Goal: Task Accomplishment & Management: Manage account settings

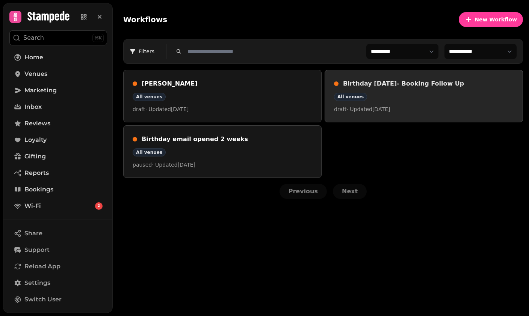
click at [418, 95] on div "All venues" at bounding box center [423, 97] width 179 height 8
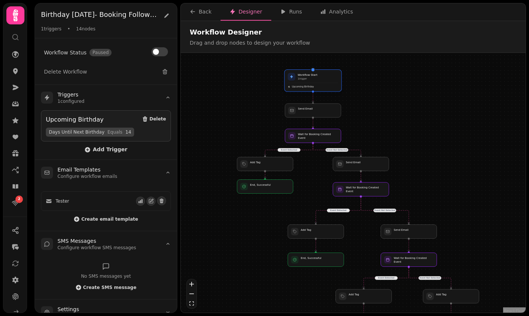
click at [319, 78] on div "Workflow Start 1 trigger" at bounding box center [313, 77] width 51 height 8
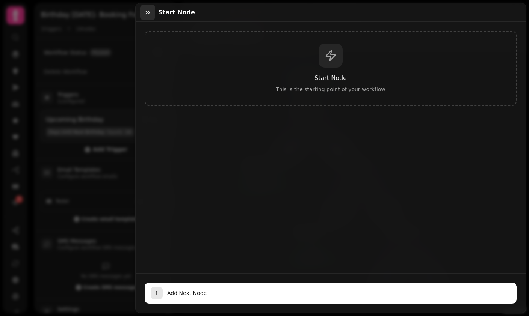
click at [150, 18] on button "button" at bounding box center [147, 12] width 15 height 15
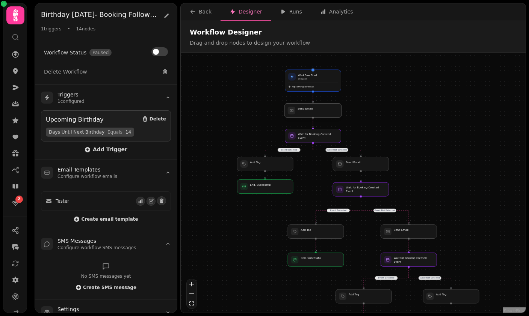
click at [316, 110] on div at bounding box center [312, 111] width 57 height 14
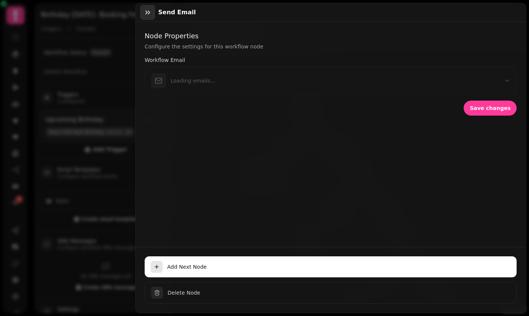
click at [149, 15] on icon "button" at bounding box center [148, 13] width 8 height 8
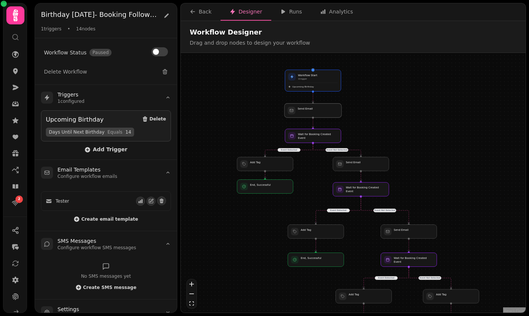
click at [321, 110] on div at bounding box center [312, 111] width 57 height 14
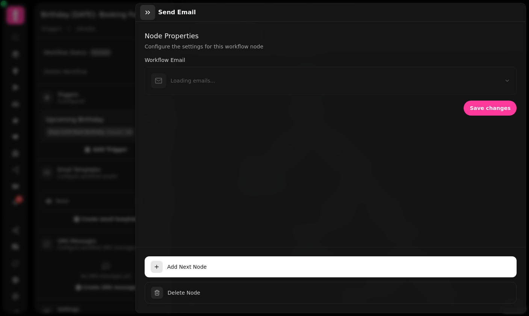
click at [152, 17] on button "button" at bounding box center [147, 12] width 15 height 15
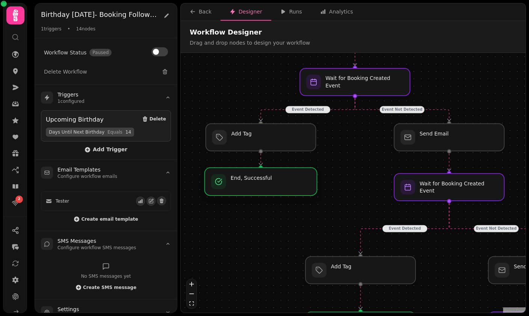
click at [270, 182] on div at bounding box center [261, 182] width 112 height 28
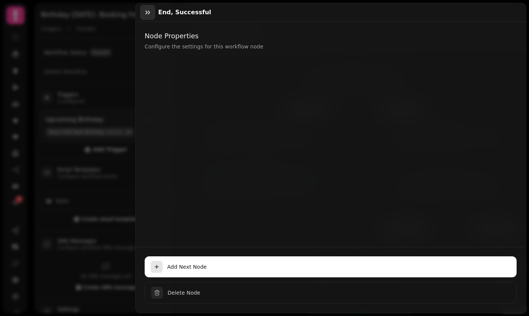
click at [148, 12] on icon "button" at bounding box center [148, 13] width 8 height 8
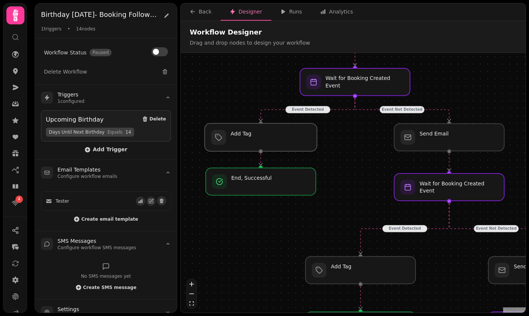
click at [271, 139] on div at bounding box center [261, 138] width 112 height 28
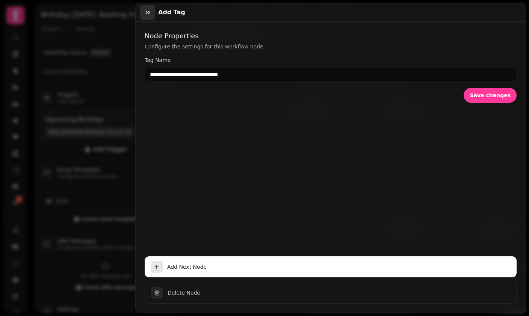
click at [147, 15] on icon "button" at bounding box center [148, 13] width 8 height 8
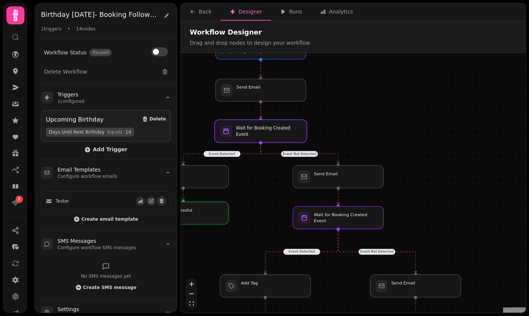
click at [264, 131] on div at bounding box center [260, 131] width 92 height 23
select select "******"
click at [339, 176] on div at bounding box center [338, 176] width 92 height 23
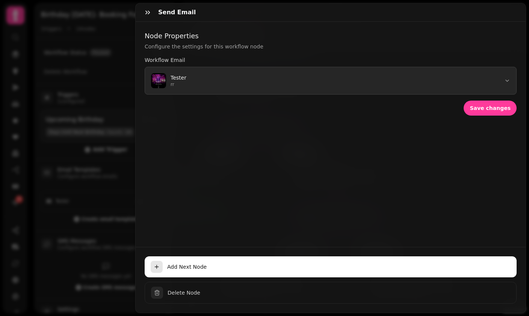
click at [225, 82] on button "Tester rr" at bounding box center [331, 81] width 372 height 28
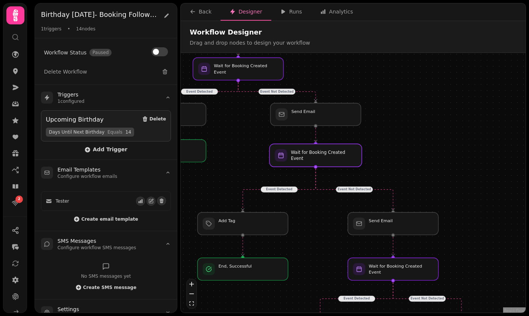
click at [308, 160] on div at bounding box center [315, 155] width 92 height 23
select select "*******"
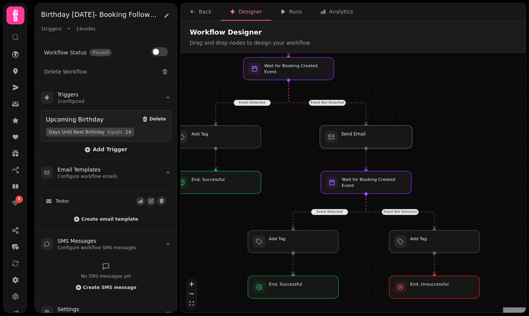
click at [359, 135] on div at bounding box center [365, 136] width 92 height 23
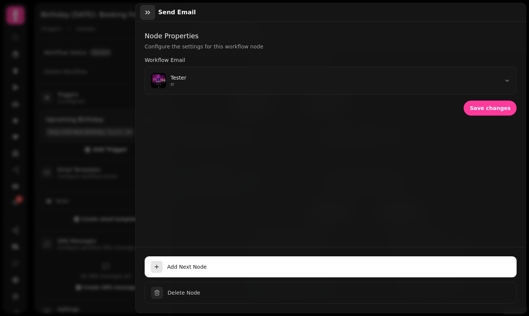
click at [155, 8] on button "button" at bounding box center [147, 12] width 15 height 15
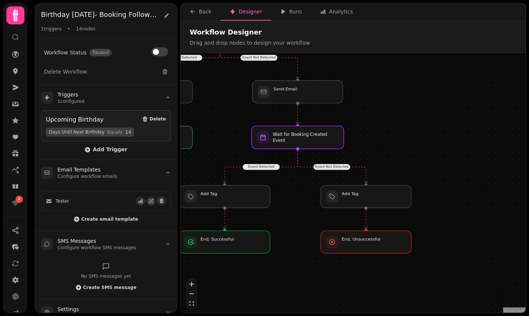
click at [287, 138] on div at bounding box center [297, 137] width 92 height 23
select select "*******"
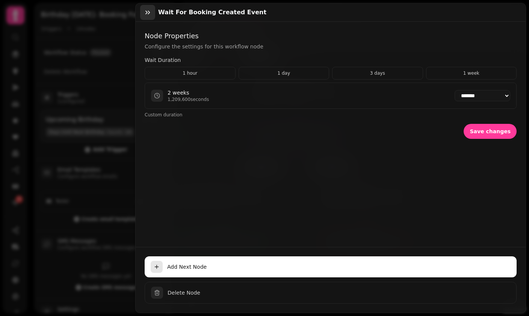
click at [148, 12] on icon "button" at bounding box center [147, 13] width 5 height 4
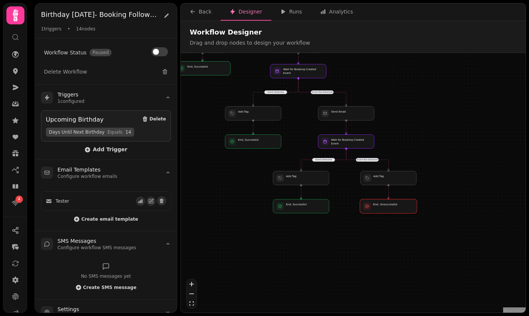
click at [386, 209] on div at bounding box center [388, 206] width 57 height 14
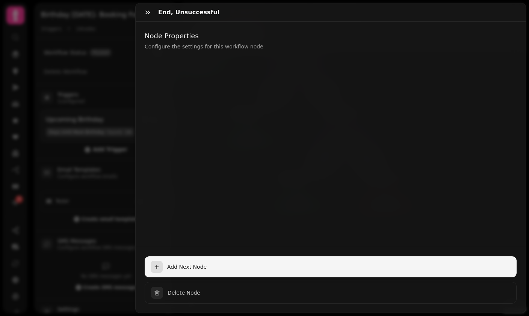
click at [230, 268] on span "Add Next Node" at bounding box center [338, 267] width 343 height 8
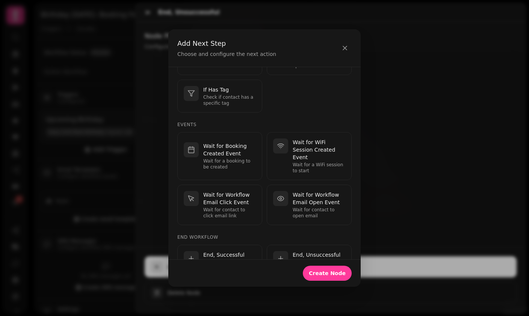
scroll to position [196, 0]
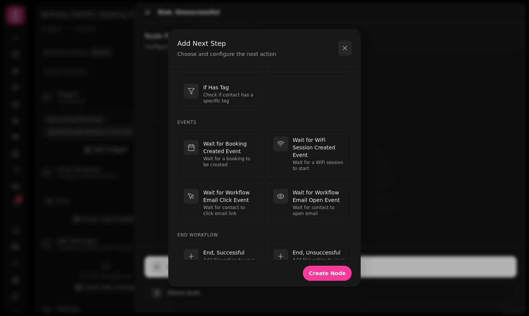
click at [350, 41] on button "button" at bounding box center [345, 48] width 14 height 15
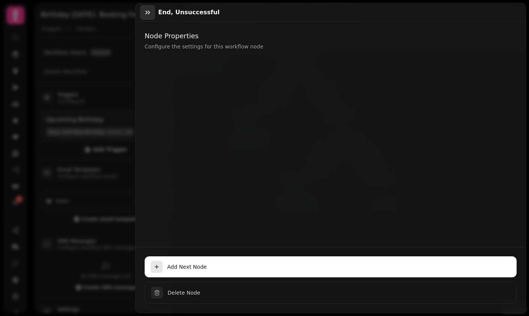
click at [149, 15] on icon "button" at bounding box center [148, 13] width 8 height 8
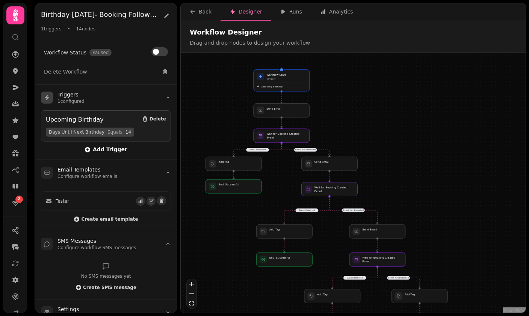
click at [109, 151] on span "Add Trigger" at bounding box center [105, 150] width 43 height 6
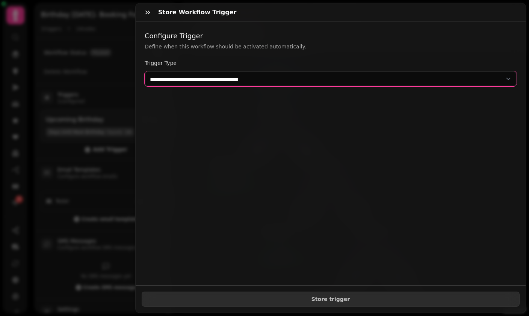
click at [218, 79] on select "**********" at bounding box center [331, 78] width 372 height 15
select select "**********"
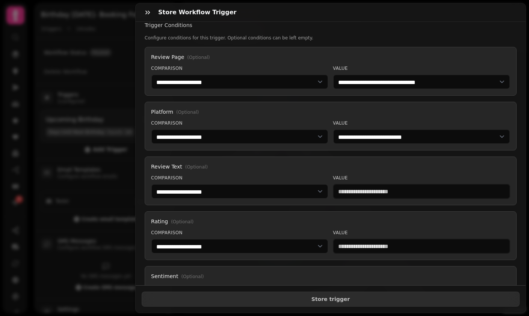
scroll to position [74, 0]
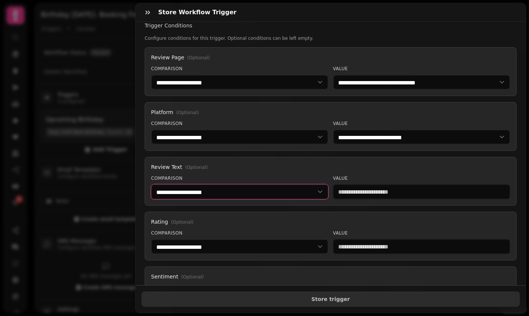
click at [220, 194] on select "**********" at bounding box center [239, 191] width 177 height 15
select select "**********"
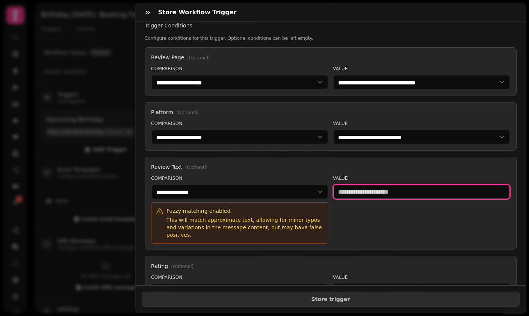
click at [365, 192] on input "text" at bounding box center [421, 191] width 177 height 15
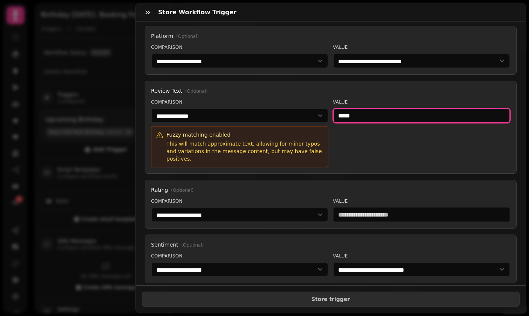
scroll to position [149, 0]
type input "*****"
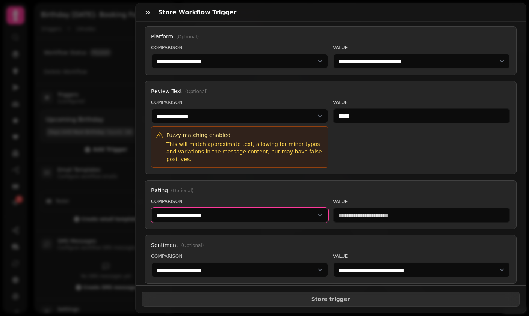
click at [274, 208] on select "**********" at bounding box center [239, 215] width 177 height 15
select select "*********"
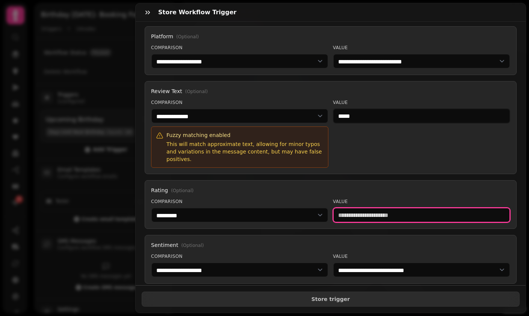
click at [369, 208] on input "number" at bounding box center [421, 215] width 177 height 15
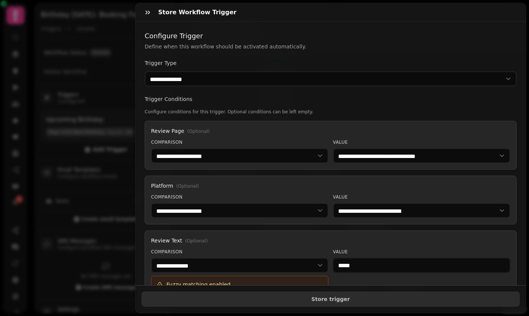
scroll to position [0, 0]
type input "*"
click at [145, 14] on icon "button" at bounding box center [148, 13] width 8 height 8
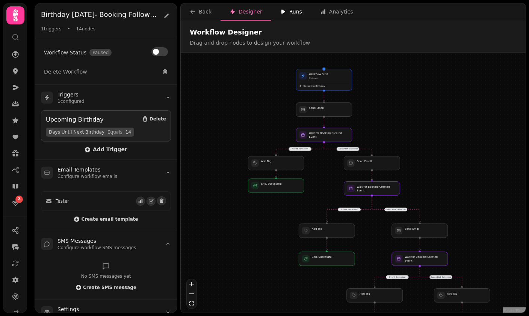
click at [283, 13] on icon "button" at bounding box center [283, 12] width 6 height 6
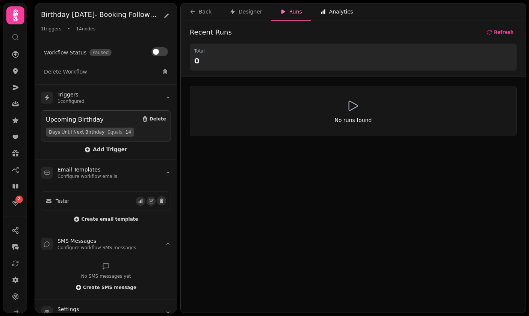
click at [329, 12] on div "Analytics" at bounding box center [336, 12] width 33 height 8
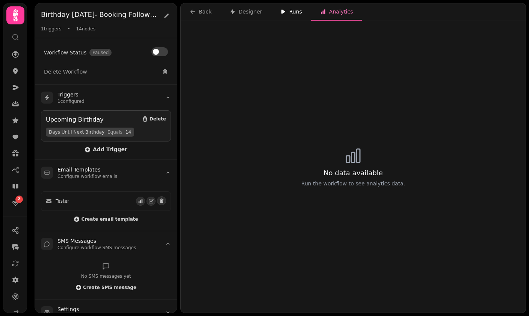
click at [295, 11] on div "Runs" at bounding box center [291, 12] width 22 height 8
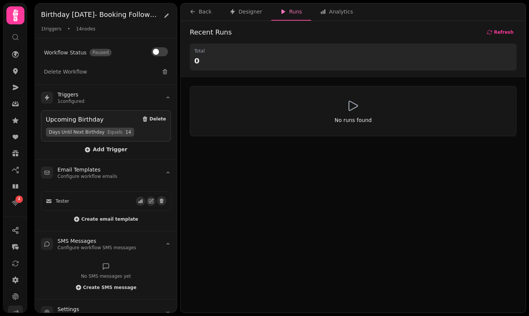
click at [16, 309] on link at bounding box center [15, 313] width 15 height 15
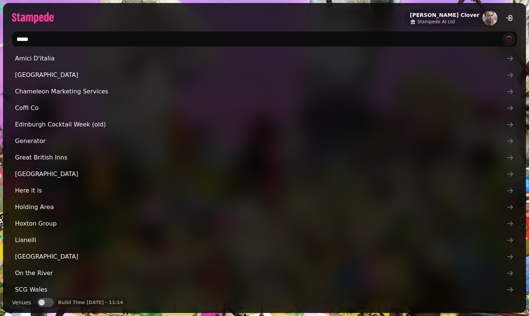
type input "******"
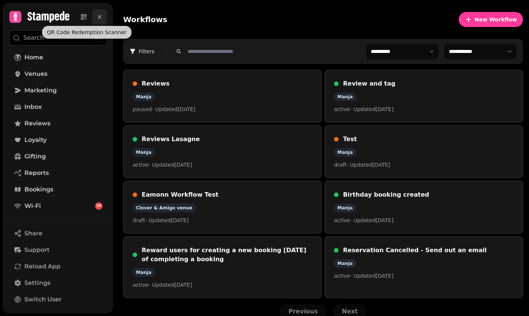
click at [101, 17] on icon at bounding box center [100, 17] width 8 height 8
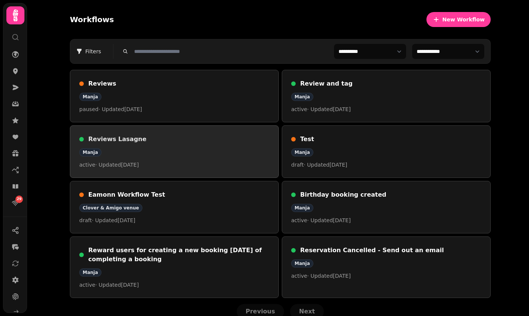
click at [213, 160] on div "Reviews Lasagne Manja active · Updated 21 Aug 2025" at bounding box center [174, 152] width 190 height 34
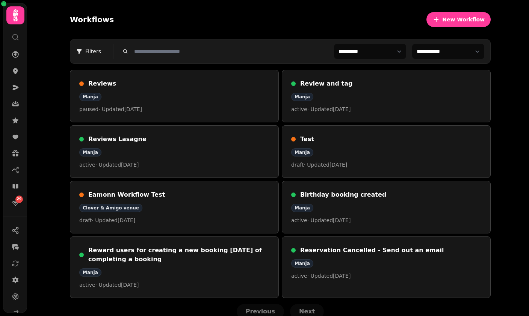
click at [395, 92] on div "Review and tag Manja active · Updated 22 Aug 2025" at bounding box center [386, 96] width 190 height 34
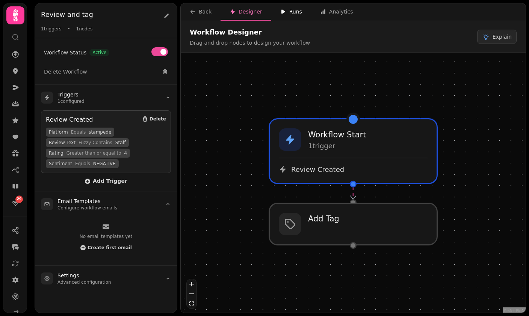
click at [301, 14] on button "Runs" at bounding box center [291, 11] width 40 height 17
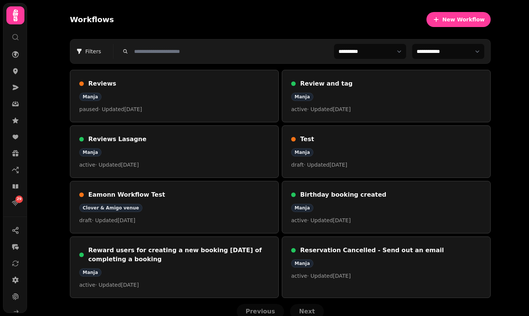
click at [346, 193] on h3 "Birthday booking created" at bounding box center [390, 194] width 181 height 9
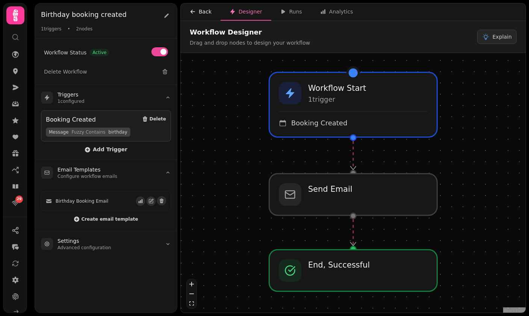
click at [206, 15] on div "Back" at bounding box center [201, 12] width 22 height 8
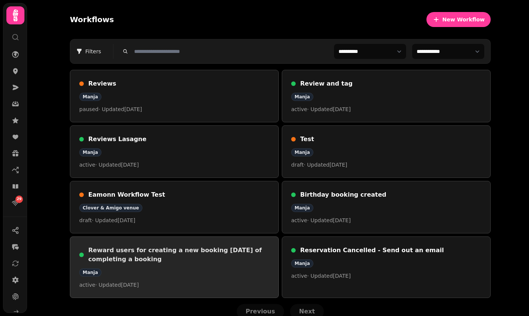
click at [209, 253] on h3 "Reward users for creating a new booking within 7 days of completing a booking" at bounding box center [178, 255] width 181 height 18
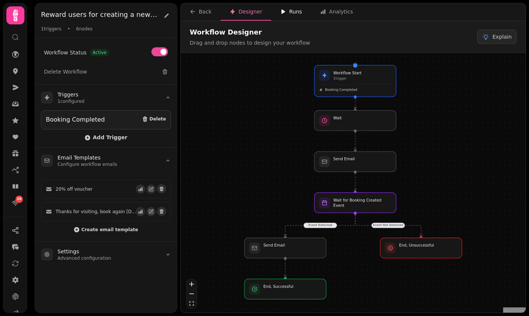
click at [285, 15] on div "Runs" at bounding box center [291, 12] width 22 height 8
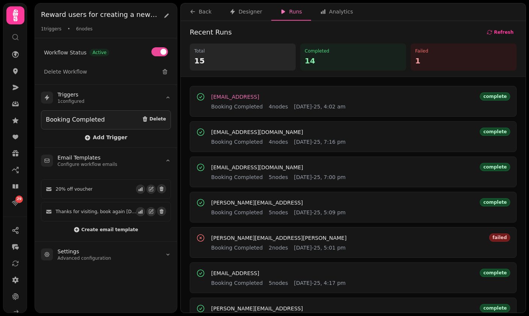
click at [255, 97] on span "chaz.dior@stampede.ai" at bounding box center [235, 96] width 48 height 5
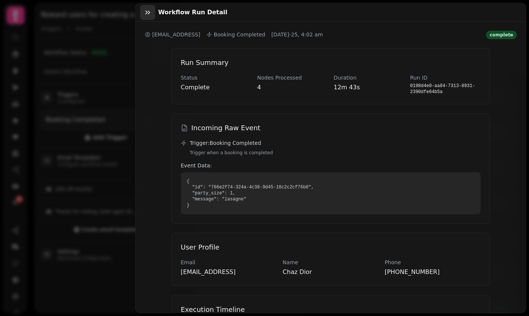
click at [149, 14] on icon "button" at bounding box center [147, 13] width 5 height 4
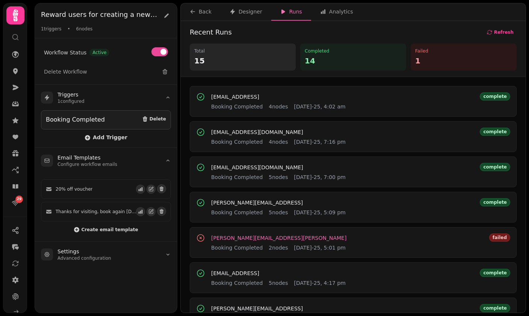
click at [246, 241] on span "joe.foley@stampede.ai" at bounding box center [278, 237] width 135 height 5
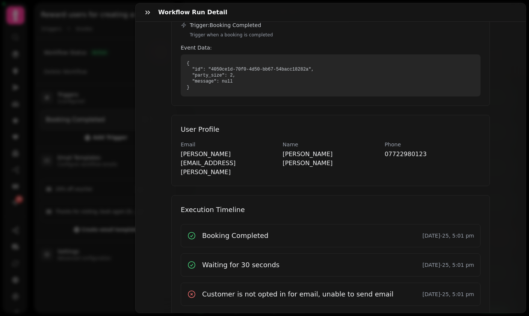
scroll to position [118, 0]
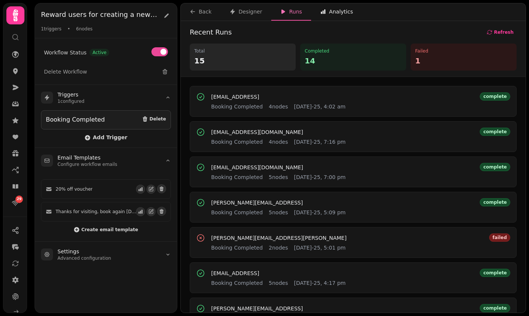
click at [335, 14] on div "Analytics" at bounding box center [336, 12] width 33 height 8
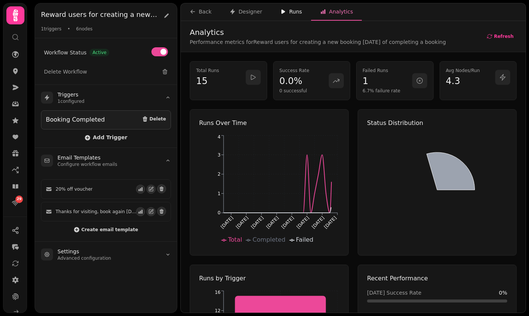
click at [286, 14] on div "Runs" at bounding box center [291, 12] width 22 height 8
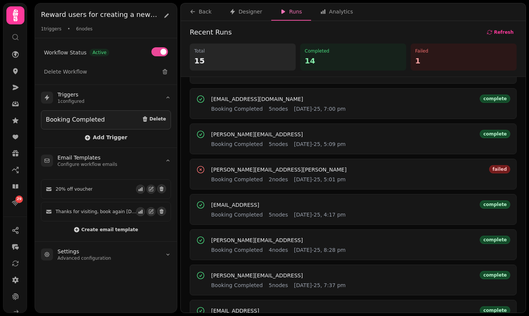
scroll to position [46, 0]
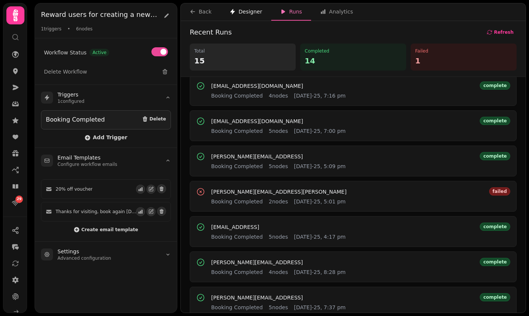
click at [250, 14] on div "Designer" at bounding box center [245, 12] width 33 height 8
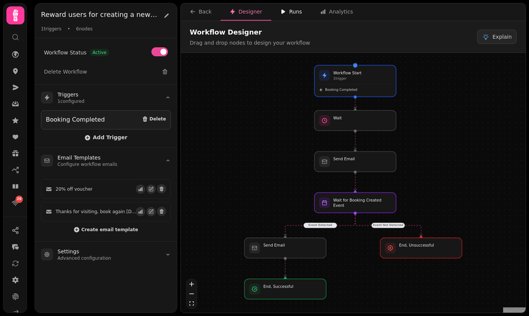
click at [299, 20] on button "Runs" at bounding box center [291, 11] width 40 height 17
click at [291, 10] on div "Runs" at bounding box center [291, 12] width 22 height 8
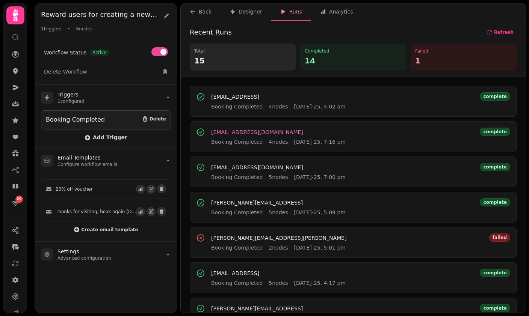
click at [251, 130] on span "patrickclover@gmail.com" at bounding box center [257, 132] width 92 height 5
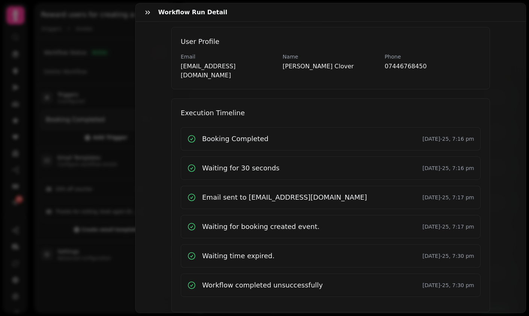
scroll to position [205, 0]
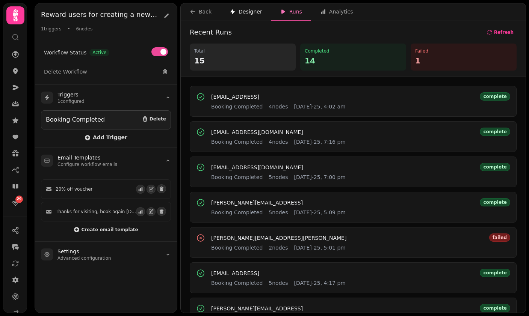
click at [247, 13] on div "Designer" at bounding box center [245, 12] width 33 height 8
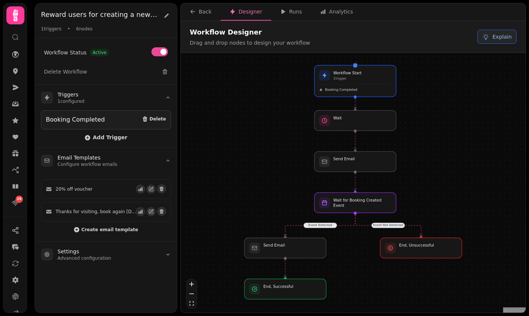
click at [496, 36] on span "Explain" at bounding box center [501, 37] width 19 height 8
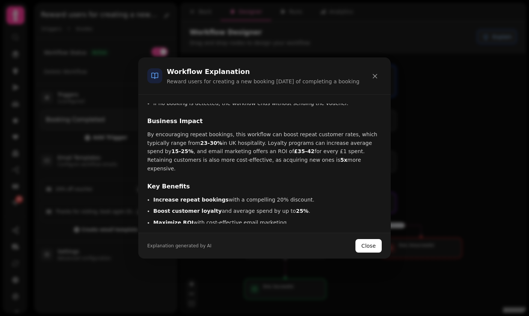
scroll to position [126, 0]
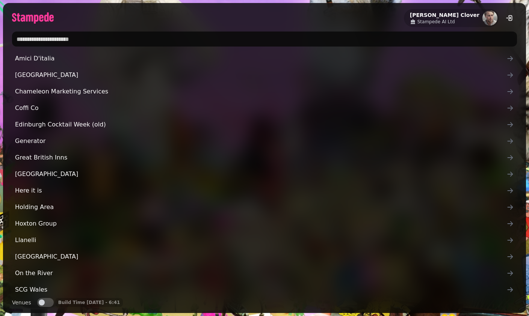
click at [264, 38] on input "text" at bounding box center [264, 39] width 505 height 15
type input "***"
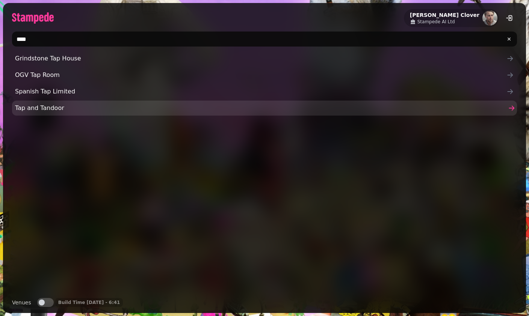
click at [101, 112] on span "Tap and Tandoor" at bounding box center [260, 108] width 491 height 9
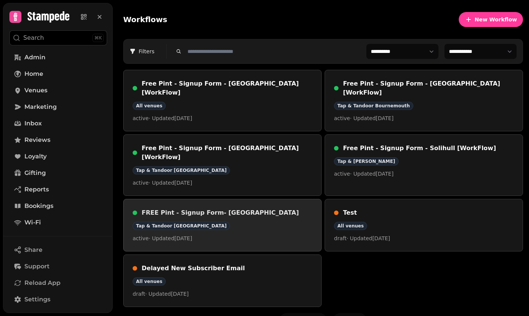
click at [263, 235] on p "active · Updated [DATE]" at bounding box center [222, 239] width 179 height 8
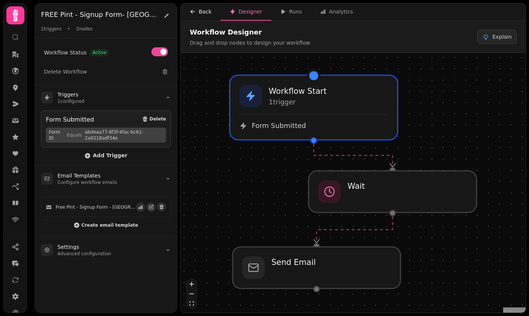
click at [203, 12] on div "Back" at bounding box center [201, 12] width 22 height 8
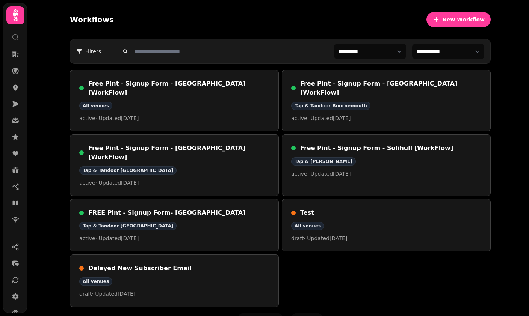
click at [216, 90] on div "Free Pint - Signup Form - [GEOGRAPHIC_DATA] [WorkFlow] All venues active · Upda…" at bounding box center [174, 100] width 190 height 43
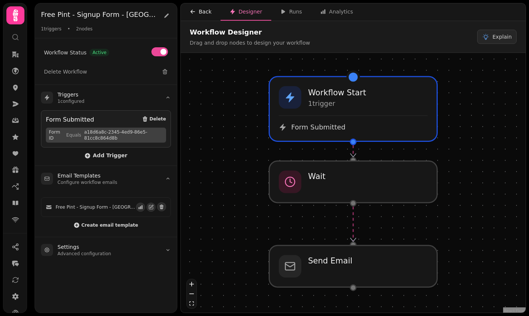
click at [204, 12] on div "Back" at bounding box center [201, 12] width 22 height 8
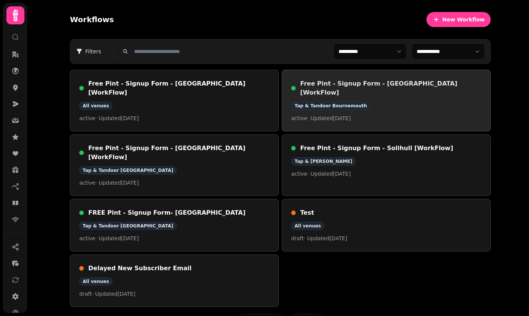
click at [398, 105] on div "Free Pint - Signup Form - [GEOGRAPHIC_DATA] [WorkFlow] Tap & Tandoor Bournemout…" at bounding box center [386, 100] width 190 height 43
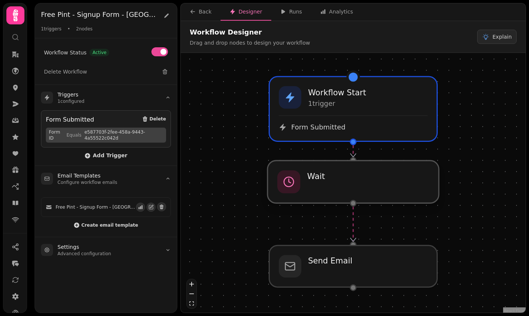
click at [390, 177] on div at bounding box center [352, 182] width 171 height 42
select select "*****"
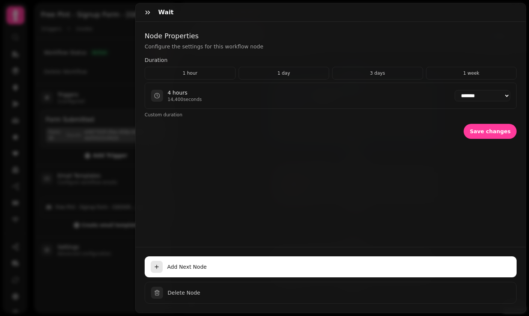
click at [152, 15] on button "button" at bounding box center [147, 12] width 15 height 15
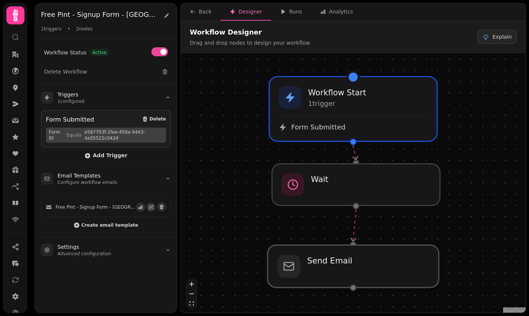
click at [342, 249] on div at bounding box center [352, 266] width 171 height 42
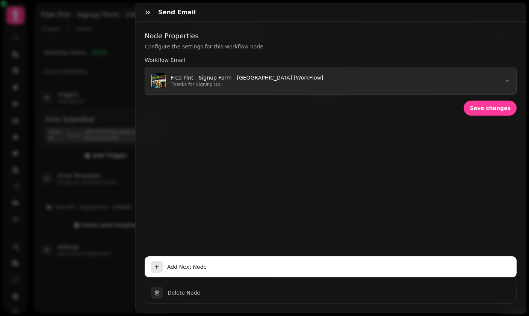
click at [234, 80] on p "Free Pint - Signup Form - Bournemouth [WorkFlow]" at bounding box center [246, 78] width 152 height 8
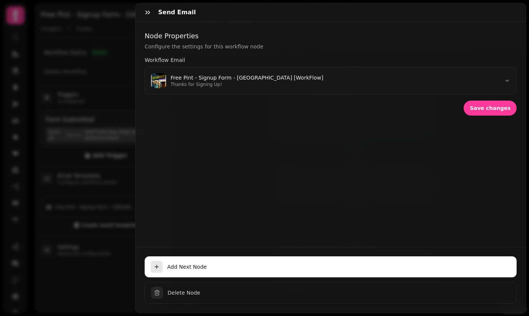
click at [151, 13] on icon "button" at bounding box center [148, 13] width 8 height 8
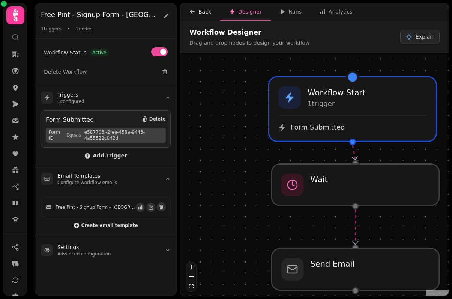
click at [197, 12] on div "Back" at bounding box center [201, 12] width 22 height 8
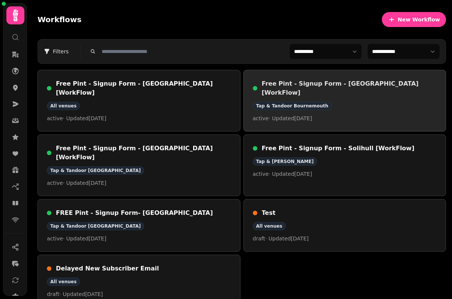
click at [395, 102] on div "Tap & Tandoor Bournemouth" at bounding box center [345, 106] width 184 height 8
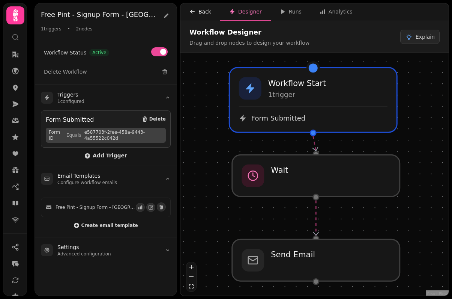
click at [199, 14] on div "Back" at bounding box center [201, 12] width 22 height 8
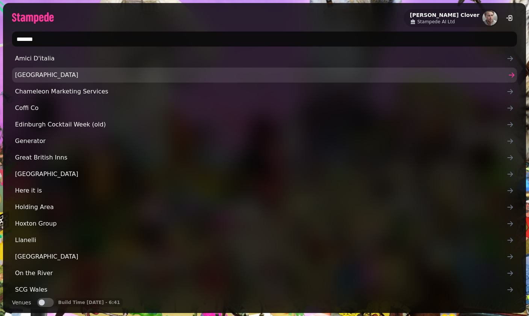
type input "********"
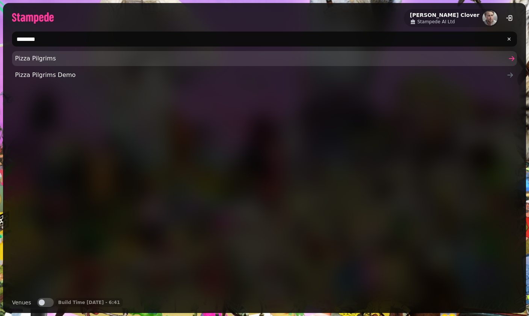
click at [33, 57] on span "Pizza Pilgrims" at bounding box center [260, 58] width 491 height 9
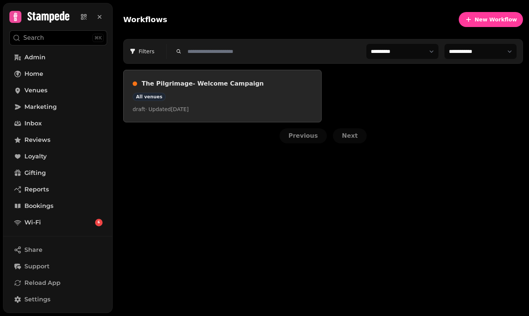
click at [212, 93] on div "All venues" at bounding box center [222, 97] width 179 height 8
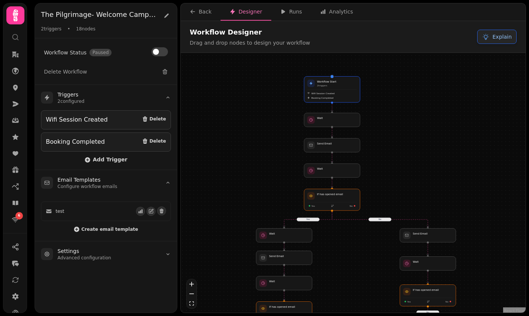
click at [494, 38] on span "Explain" at bounding box center [501, 37] width 19 height 8
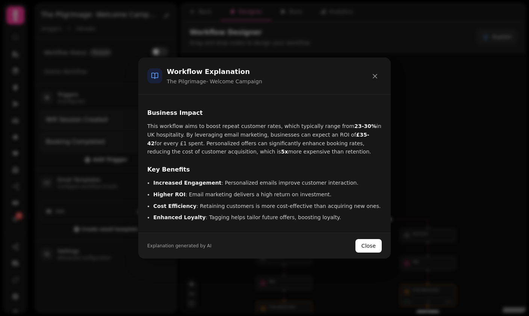
scroll to position [126, 0]
click at [360, 247] on button "Close" at bounding box center [368, 246] width 26 height 14
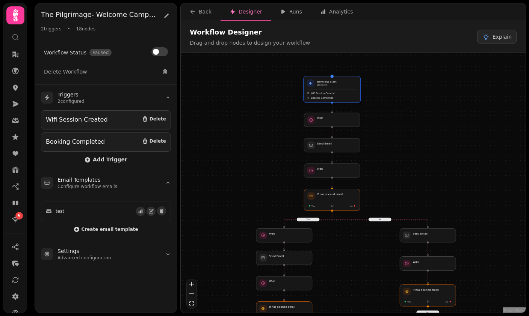
click at [334, 86] on p "2 trigger s" at bounding box center [326, 85] width 20 height 3
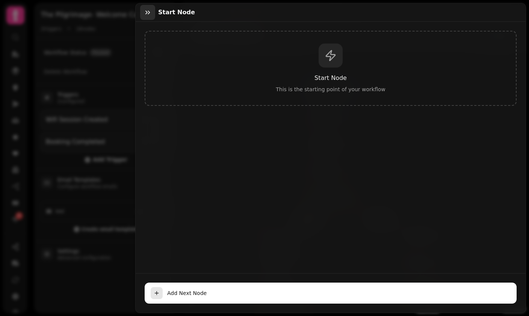
click at [145, 10] on icon "button" at bounding box center [148, 13] width 8 height 8
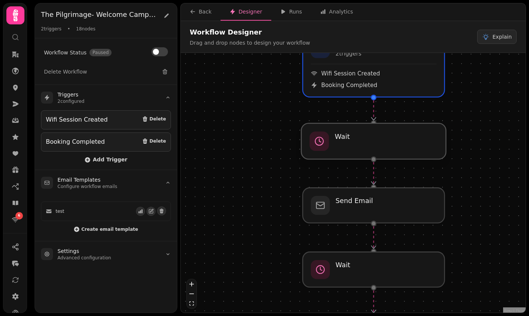
click at [339, 147] on div at bounding box center [373, 141] width 145 height 36
select select "*****"
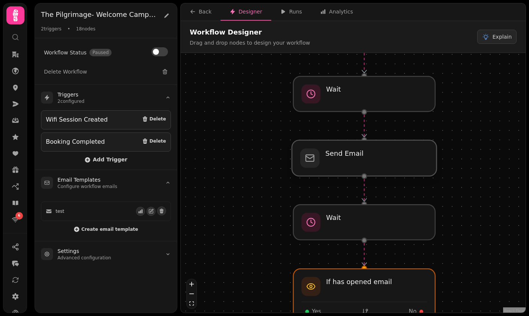
click at [340, 157] on div at bounding box center [364, 158] width 145 height 36
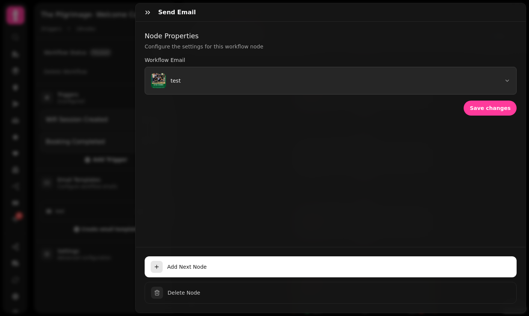
click at [176, 80] on p "test" at bounding box center [175, 81] width 10 height 8
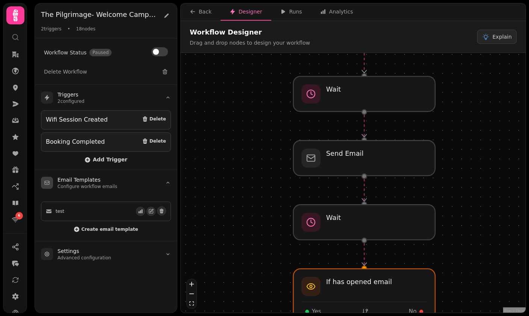
click at [75, 212] on div "test" at bounding box center [91, 211] width 90 height 6
click at [140, 212] on icon "button" at bounding box center [140, 211] width 5 height 5
click at [153, 209] on icon "button" at bounding box center [151, 210] width 3 height 3
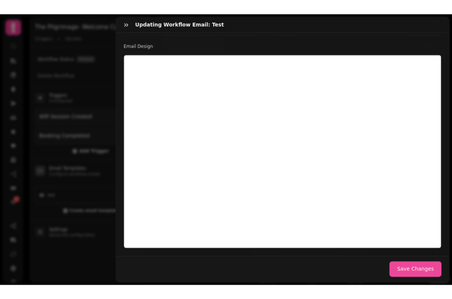
scroll to position [187, 0]
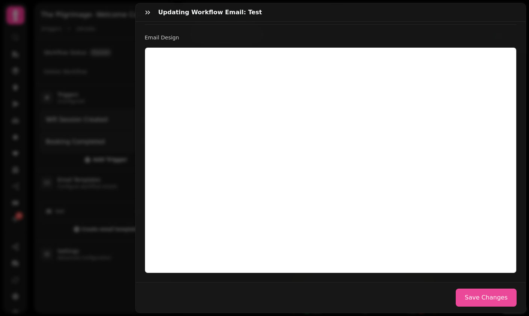
click at [159, 13] on h3 "Updating workflow email: test" at bounding box center [211, 12] width 107 height 9
click at [148, 9] on icon "button" at bounding box center [148, 13] width 8 height 8
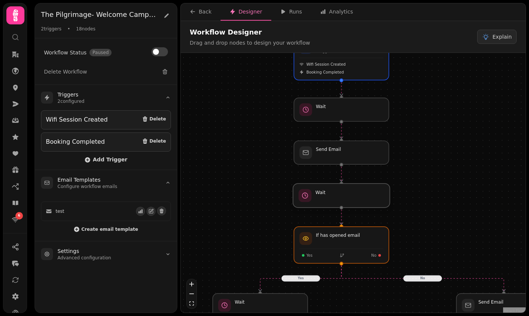
click at [326, 208] on div "Wait" at bounding box center [340, 195] width 97 height 25
select select "******"
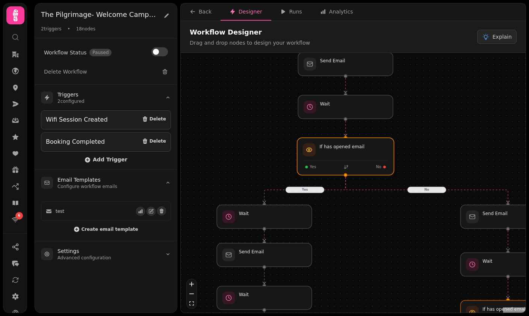
click at [332, 153] on div at bounding box center [345, 156] width 97 height 37
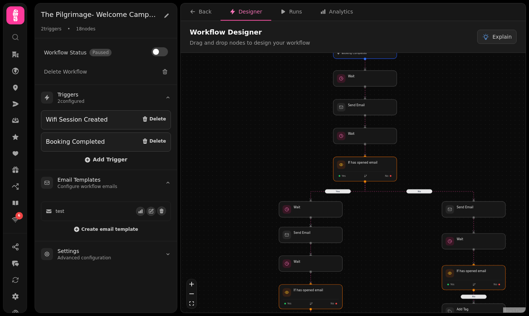
click at [365, 127] on div at bounding box center [364, 128] width 3 height 3
select select "******"
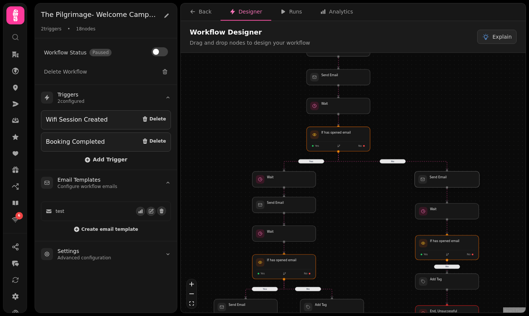
click at [450, 180] on div at bounding box center [446, 179] width 65 height 16
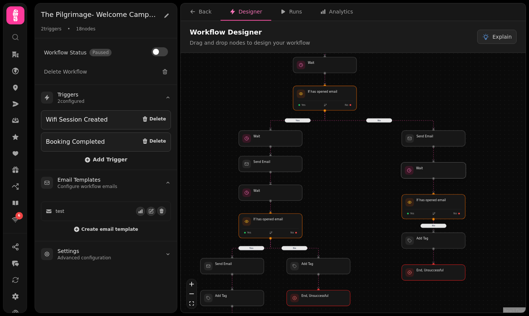
click at [440, 169] on div at bounding box center [433, 171] width 65 height 16
select select "******"
click at [448, 242] on div at bounding box center [433, 241] width 65 height 16
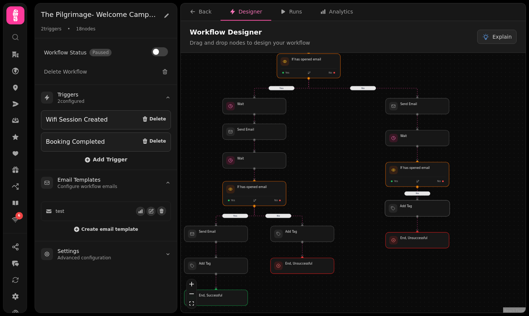
click at [430, 210] on div at bounding box center [417, 208] width 65 height 16
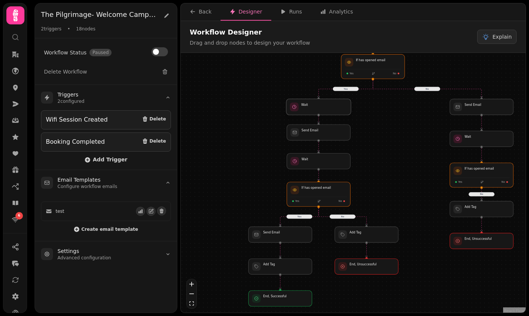
click at [333, 106] on div at bounding box center [318, 107] width 65 height 16
select select "*****"
click at [306, 134] on div at bounding box center [318, 133] width 65 height 16
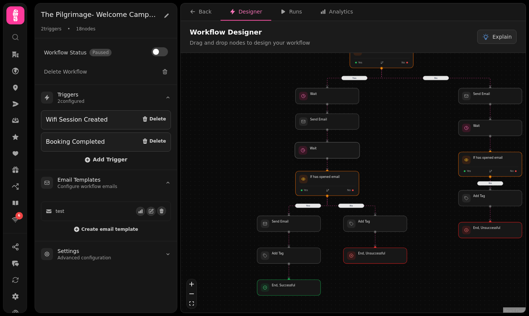
click at [343, 148] on div at bounding box center [327, 150] width 65 height 16
select select "******"
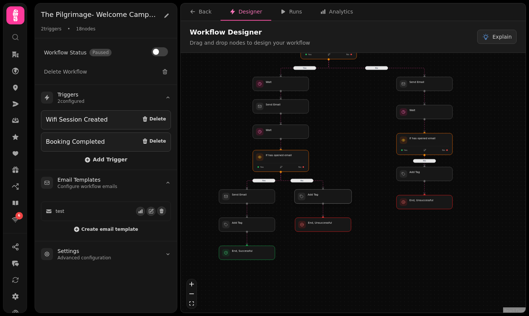
click at [338, 196] on div at bounding box center [322, 197] width 57 height 14
click at [324, 194] on div at bounding box center [322, 197] width 57 height 14
click at [240, 226] on div at bounding box center [246, 225] width 57 height 14
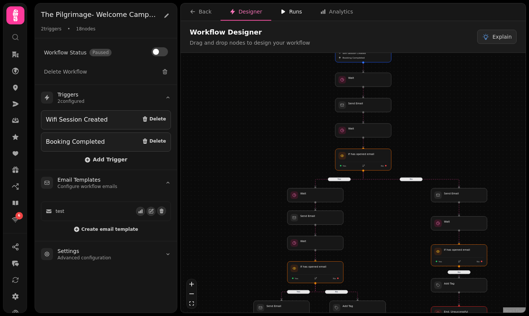
click at [296, 18] on button "Runs" at bounding box center [291, 11] width 40 height 17
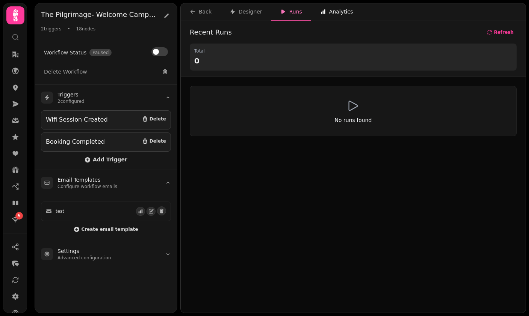
click at [339, 14] on div "Analytics" at bounding box center [336, 12] width 33 height 8
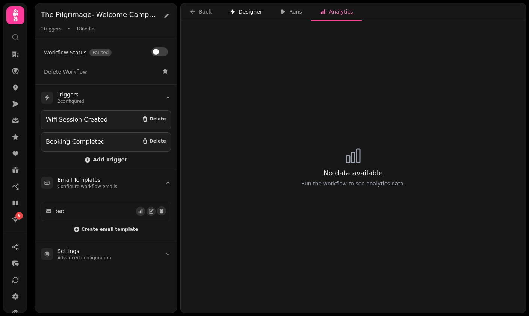
click at [254, 15] on div "Designer" at bounding box center [245, 12] width 33 height 8
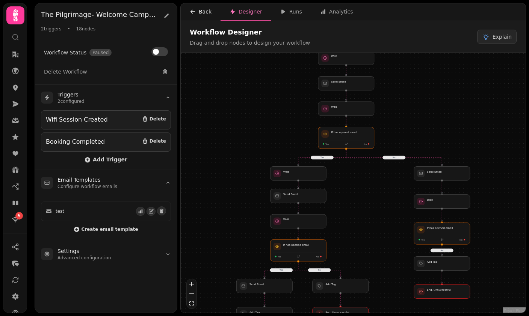
click at [208, 15] on button "Back" at bounding box center [201, 11] width 40 height 17
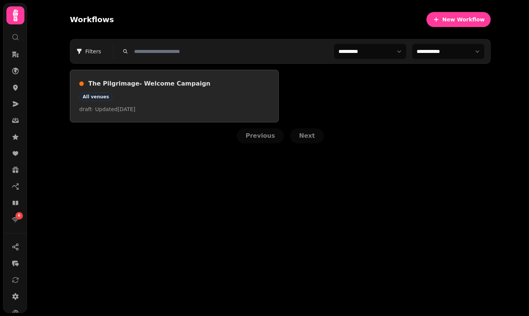
click at [198, 97] on div "All venues" at bounding box center [174, 97] width 190 height 8
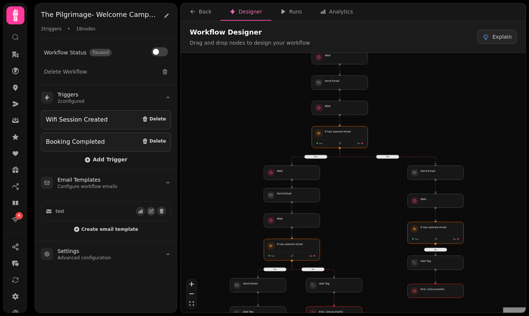
drag, startPoint x: 449, startPoint y: 182, endPoint x: 391, endPoint y: 97, distance: 103.3
click at [391, 97] on div "Yes No No No Yes Workflow Start 2 trigger s Wifi Session Created Booking Comple…" at bounding box center [353, 184] width 345 height 262
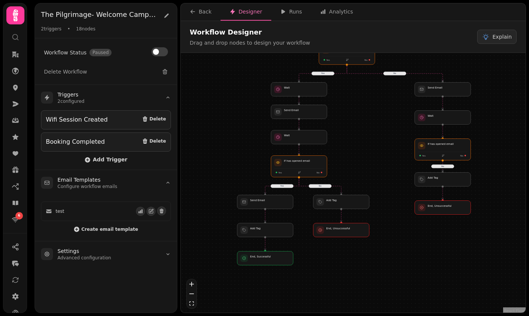
drag, startPoint x: 368, startPoint y: 192, endPoint x: 383, endPoint y: 128, distance: 65.2
click at [383, 128] on div "Yes No No No Yes Workflow Start 2 trigger s Wifi Session Created Booking Comple…" at bounding box center [353, 184] width 345 height 262
drag, startPoint x: 384, startPoint y: 215, endPoint x: 385, endPoint y: 203, distance: 12.0
click at [385, 203] on div "Yes No No No Yes Workflow Start 2 trigger s Wifi Session Created Booking Comple…" at bounding box center [353, 184] width 345 height 262
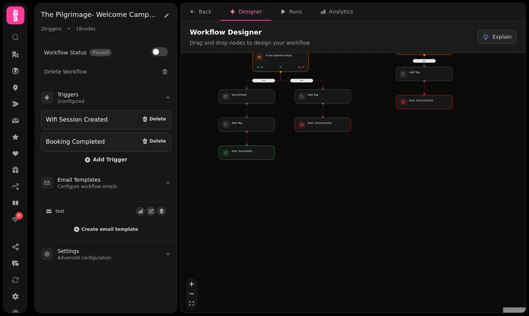
drag, startPoint x: 385, startPoint y: 224, endPoint x: 362, endPoint y: 125, distance: 102.5
click at [362, 125] on div "Yes No No No Yes Workflow Start 2 trigger s Wifi Session Created Booking Comple…" at bounding box center [353, 184] width 345 height 262
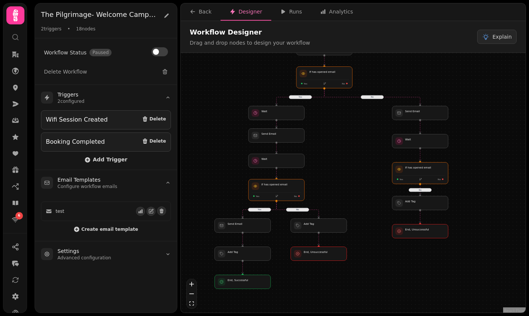
drag, startPoint x: 362, startPoint y: 125, endPoint x: 363, endPoint y: 262, distance: 137.0
click at [363, 262] on div "Yes No No No Yes Workflow Start 2 trigger s Wifi Session Created Booking Comple…" at bounding box center [353, 184] width 345 height 262
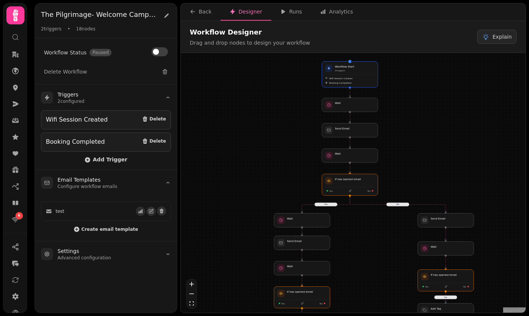
drag, startPoint x: 341, startPoint y: 135, endPoint x: 363, endPoint y: 255, distance: 121.8
click at [363, 255] on div "Yes No No No Yes Workflow Start 2 trigger s Wifi Session Created Booking Comple…" at bounding box center [353, 184] width 345 height 262
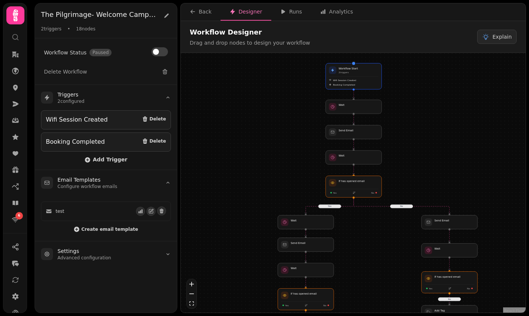
drag, startPoint x: 256, startPoint y: 172, endPoint x: 284, endPoint y: 142, distance: 41.4
click at [266, 155] on div "Yes No No No Yes Workflow Start 2 trigger s Wifi Session Created Booking Comple…" at bounding box center [353, 184] width 345 height 262
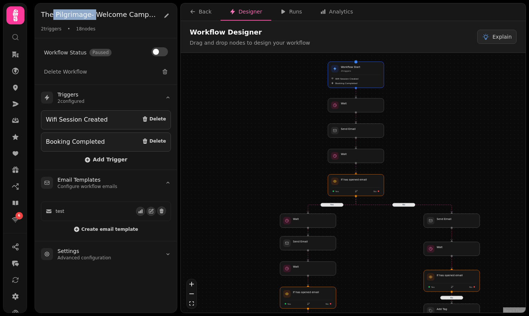
drag, startPoint x: 52, startPoint y: 14, endPoint x: 93, endPoint y: 15, distance: 40.6
click at [93, 15] on h2 "The Pilgrimage- Welcome Campaign" at bounding box center [99, 14] width 116 height 11
click at [93, 14] on h2 "The Pilgrimage- Welcome Campaign" at bounding box center [99, 14] width 116 height 11
click at [92, 14] on h2 "The Pilgrimage- Welcome Campaign" at bounding box center [99, 14] width 116 height 11
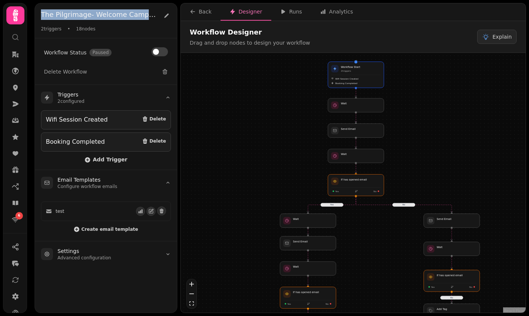
click at [92, 14] on h2 "The Pilgrimage- Welcome Campaign" at bounding box center [99, 14] width 116 height 11
click at [90, 14] on h2 "The Pilgrimage- Welcome Campaign" at bounding box center [99, 14] width 116 height 11
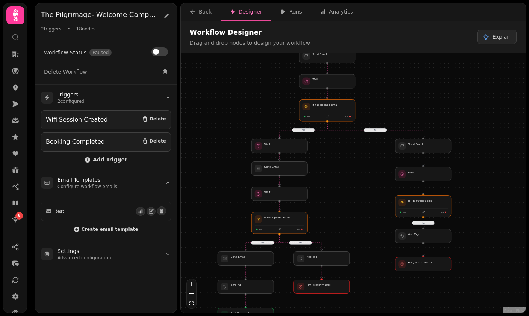
drag, startPoint x: 271, startPoint y: 163, endPoint x: 243, endPoint y: 88, distance: 79.6
click at [243, 88] on div "Yes No No No Yes Workflow Start 2 trigger s Wifi Session Created Booking Comple…" at bounding box center [353, 184] width 345 height 262
click at [293, 9] on div "Runs" at bounding box center [291, 12] width 22 height 8
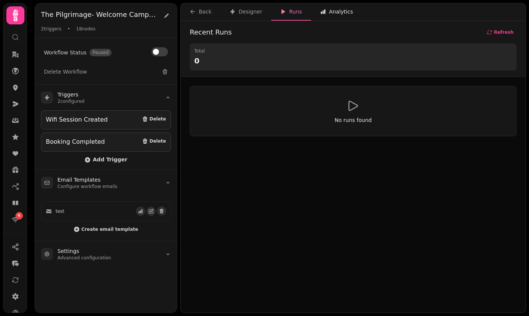
click at [328, 10] on div "Analytics" at bounding box center [336, 12] width 33 height 8
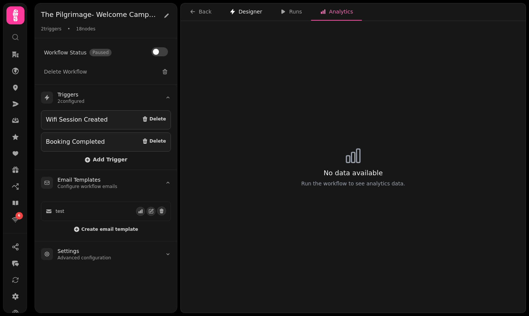
click at [245, 15] on button "Designer" at bounding box center [245, 11] width 51 height 17
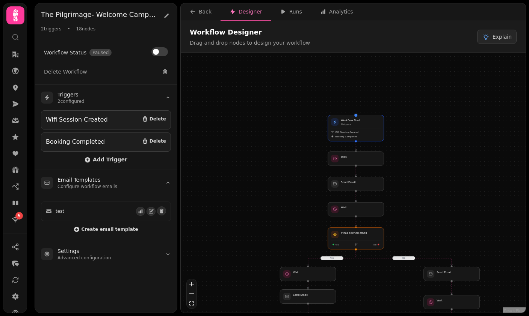
drag, startPoint x: 239, startPoint y: 86, endPoint x: 249, endPoint y: 185, distance: 100.3
click at [249, 185] on div "Yes No No No Yes Workflow Start 2 trigger s Wifi Session Created Booking Comple…" at bounding box center [353, 184] width 345 height 262
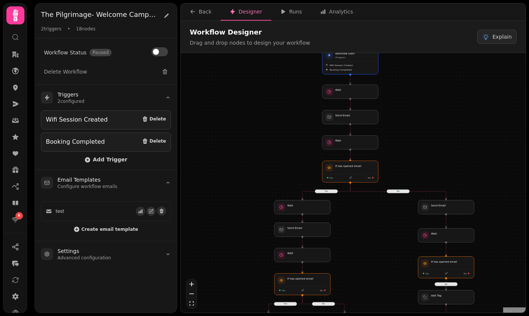
drag, startPoint x: 275, startPoint y: 158, endPoint x: 269, endPoint y: 93, distance: 65.6
click at [269, 93] on div "Yes No No No Yes Workflow Start 2 trigger s Wifi Session Created Booking Comple…" at bounding box center [353, 184] width 345 height 262
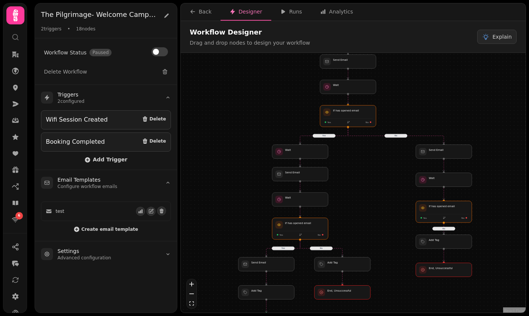
drag, startPoint x: 272, startPoint y: 172, endPoint x: 270, endPoint y: 116, distance: 56.4
click at [270, 116] on div "Yes No No No Yes Workflow Start 2 trigger s Wifi Session Created Booking Comple…" at bounding box center [353, 184] width 345 height 262
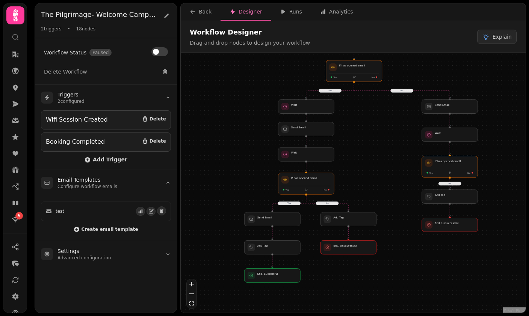
drag, startPoint x: 257, startPoint y: 189, endPoint x: 264, endPoint y: 145, distance: 44.9
click at [264, 145] on div "Yes No No No Yes Workflow Start 2 trigger s Wifi Session Created Booking Comple…" at bounding box center [353, 184] width 345 height 262
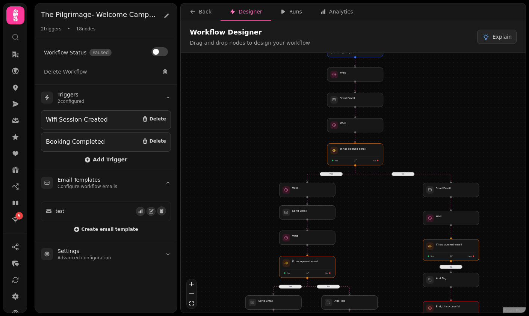
drag, startPoint x: 285, startPoint y: 187, endPoint x: 291, endPoint y: 125, distance: 62.2
click at [291, 125] on div "Yes No No No Yes Workflow Start 2 trigger s Wifi Session Created Booking Comple…" at bounding box center [353, 184] width 345 height 262
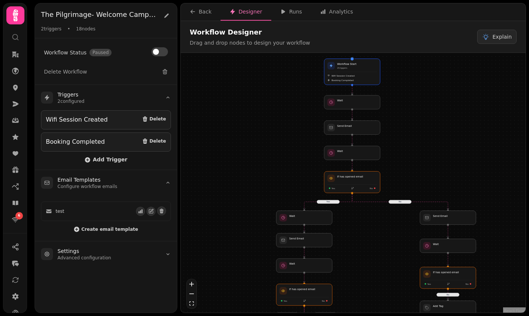
drag, startPoint x: 276, startPoint y: 90, endPoint x: 273, endPoint y: 118, distance: 27.9
click at [273, 118] on div "Yes No No No Yes Workflow Start 2 trigger s Wifi Session Created Booking Comple…" at bounding box center [353, 184] width 345 height 262
click at [14, 71] on icon at bounding box center [16, 71] width 8 height 8
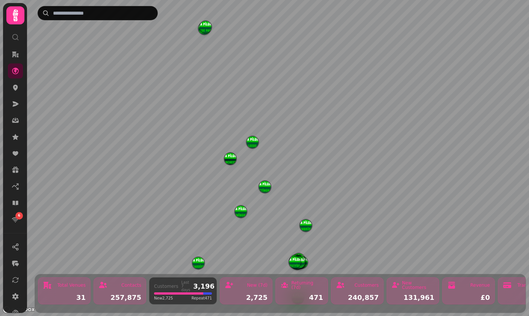
click at [205, 27] on img "HYDE PARK (Not in Use)" at bounding box center [205, 27] width 12 height 12
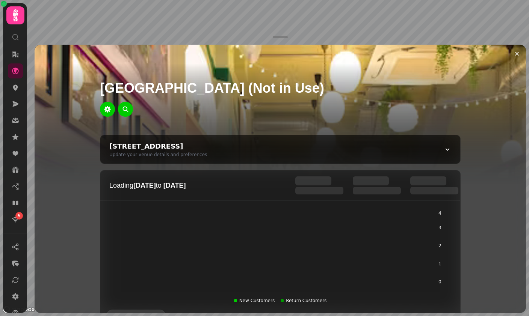
click at [282, 36] on div at bounding box center [280, 37] width 15 height 2
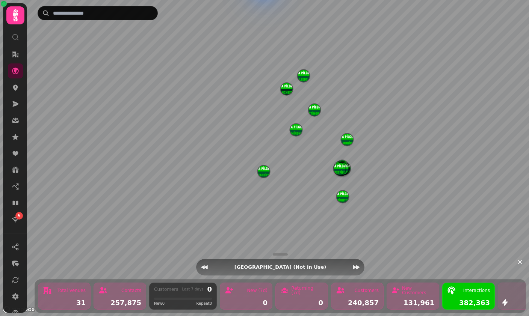
click at [303, 77] on img "LEEDS" at bounding box center [303, 76] width 12 height 12
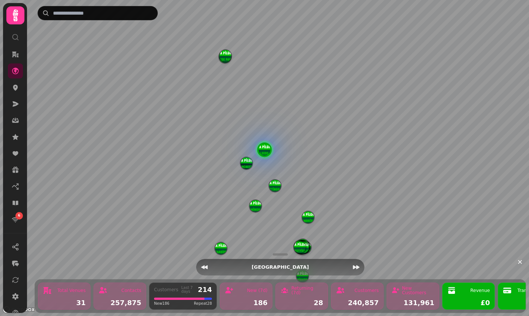
click at [252, 201] on img "Birmingham" at bounding box center [255, 206] width 12 height 12
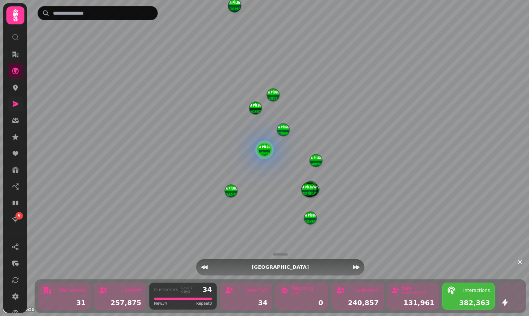
click at [14, 104] on icon at bounding box center [16, 103] width 6 height 5
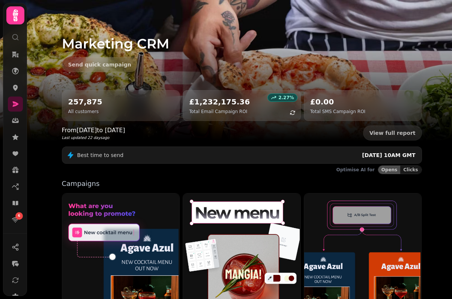
click at [11, 14] on icon at bounding box center [15, 15] width 15 height 15
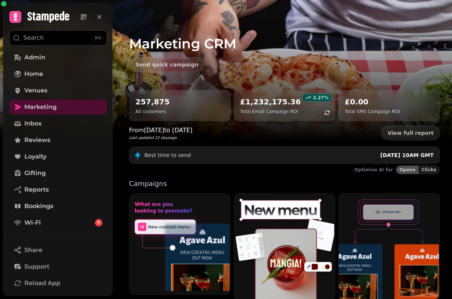
click at [19, 17] on icon at bounding box center [15, 17] width 11 height 11
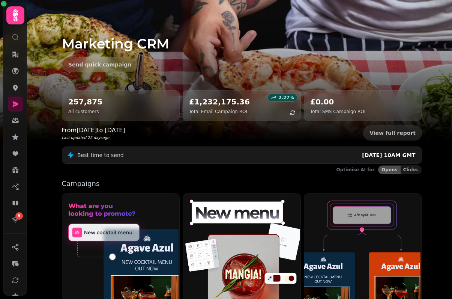
click at [16, 20] on icon at bounding box center [15, 15] width 5 height 12
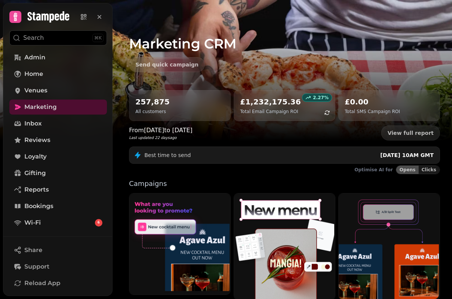
click at [18, 18] on icon at bounding box center [15, 17] width 11 height 11
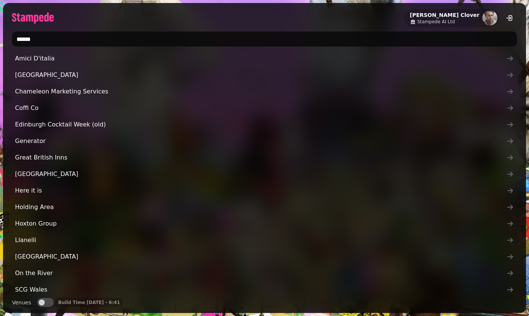
type input "*******"
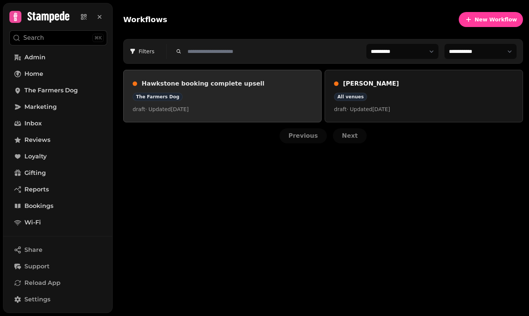
click at [209, 90] on div "Hawkstone booking complete upsell The Farmers Dog draft · Updated [DATE]" at bounding box center [222, 96] width 179 height 34
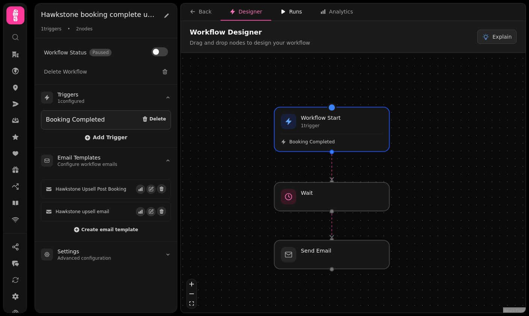
click at [295, 6] on button "Runs" at bounding box center [291, 11] width 40 height 17
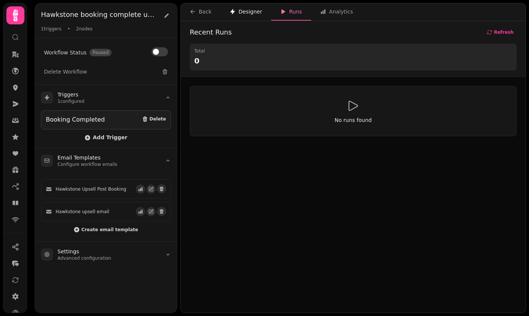
click at [247, 7] on button "Designer" at bounding box center [245, 11] width 51 height 17
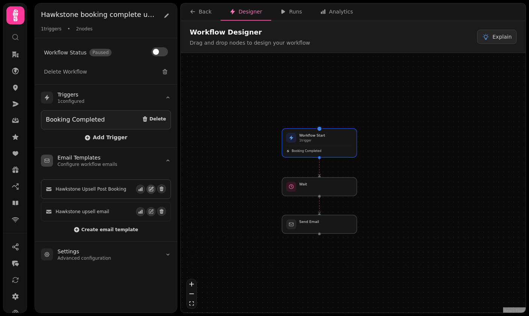
click at [150, 187] on icon "button" at bounding box center [150, 189] width 5 height 5
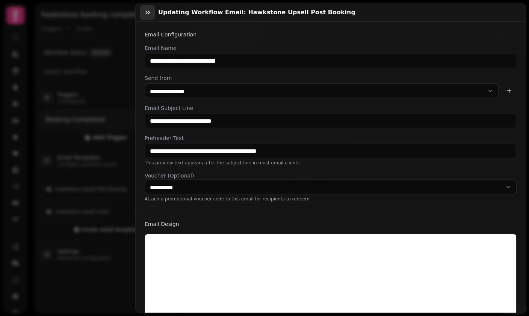
click at [147, 13] on icon "button" at bounding box center [147, 13] width 5 height 4
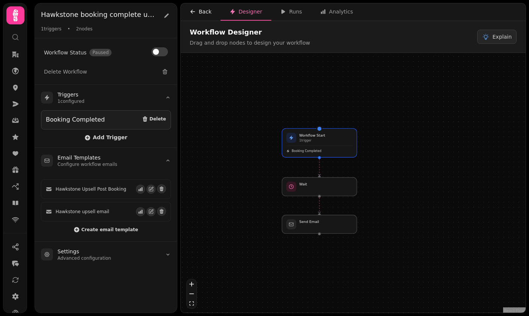
click at [200, 11] on div "Back" at bounding box center [201, 12] width 22 height 8
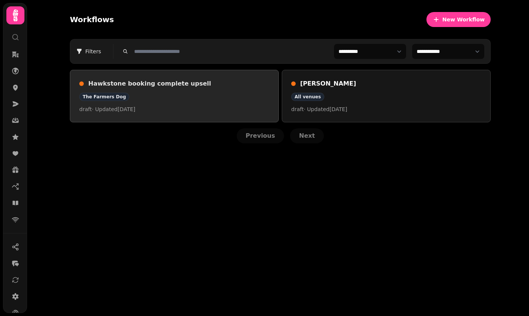
click at [201, 107] on p "draft · Updated [DATE]" at bounding box center [174, 109] width 190 height 8
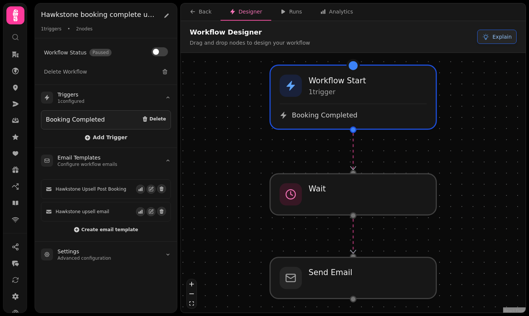
click at [494, 37] on span "Explain" at bounding box center [501, 37] width 19 height 8
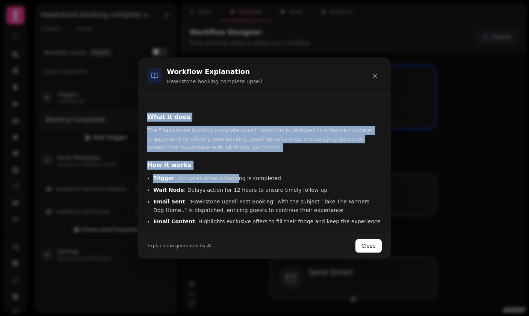
drag, startPoint x: 148, startPoint y: 117, endPoint x: 231, endPoint y: 174, distance: 101.2
click at [231, 174] on div "What it does The "Hawkstone booking complete upsell" workflow is designed to en…" at bounding box center [264, 164] width 234 height 120
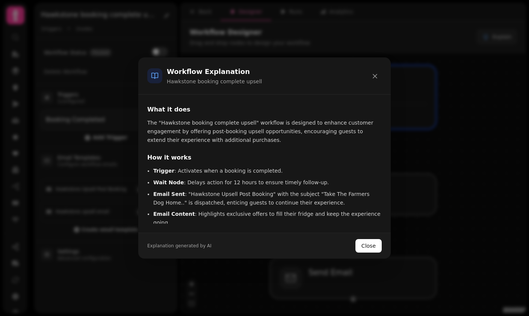
click at [231, 176] on ul "Trigger : Activates when a booking is completed. Wait Node : Delays action for …" at bounding box center [264, 197] width 234 height 60
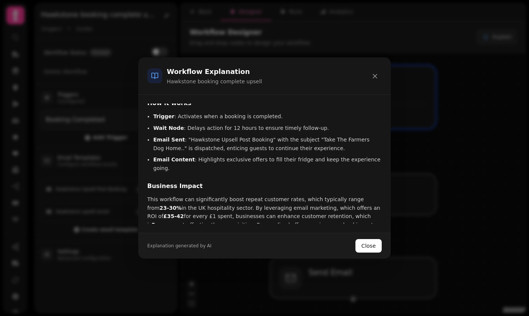
scroll to position [64, 0]
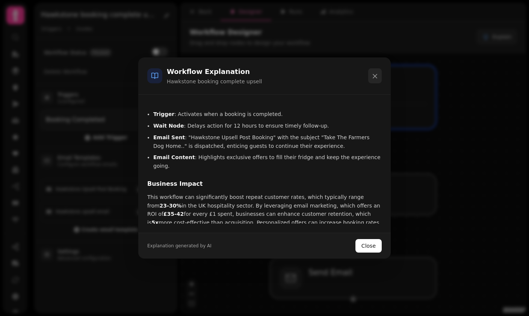
click at [379, 75] on button at bounding box center [375, 75] width 14 height 15
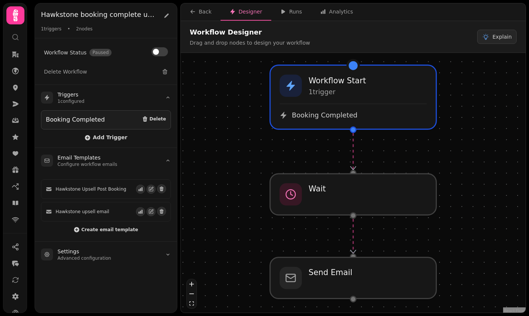
click at [374, 306] on div "Workflow Start 1 trigger Booking Completed Wait Send Email" at bounding box center [353, 184] width 345 height 262
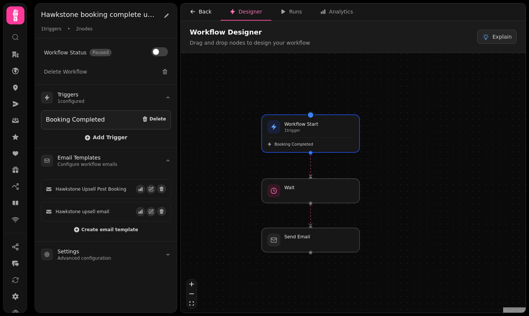
click at [200, 12] on div "Back" at bounding box center [201, 12] width 22 height 8
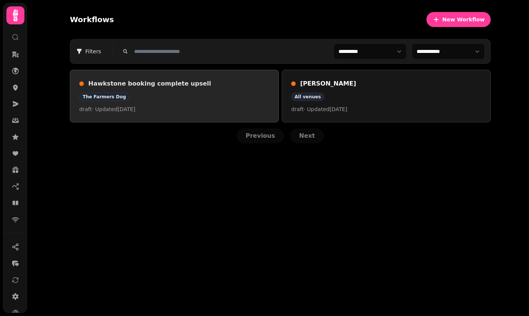
click at [234, 95] on div "The Farmers Dog" at bounding box center [174, 97] width 190 height 8
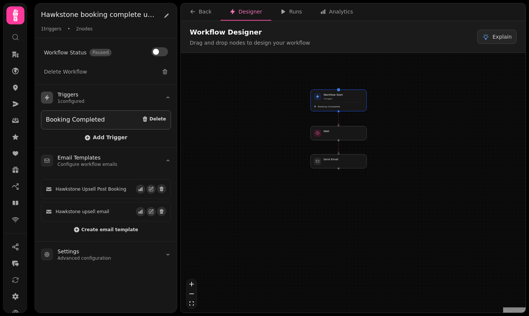
click at [76, 120] on div "Booking Completed" at bounding box center [75, 119] width 59 height 9
click at [67, 118] on div "Booking Completed" at bounding box center [75, 119] width 59 height 9
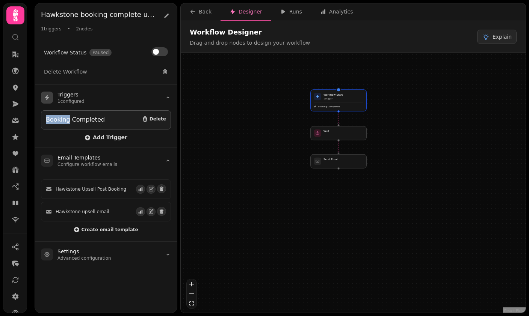
click at [68, 118] on div "Booking Completed" at bounding box center [75, 119] width 59 height 9
click at [67, 118] on div "Booking Completed" at bounding box center [75, 119] width 59 height 9
click at [78, 120] on div "Booking Completed" at bounding box center [75, 119] width 59 height 9
click at [281, 11] on icon "button" at bounding box center [283, 11] width 4 height 5
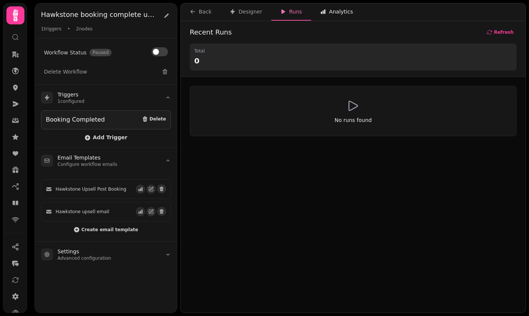
click at [333, 11] on div "Analytics" at bounding box center [336, 12] width 33 height 8
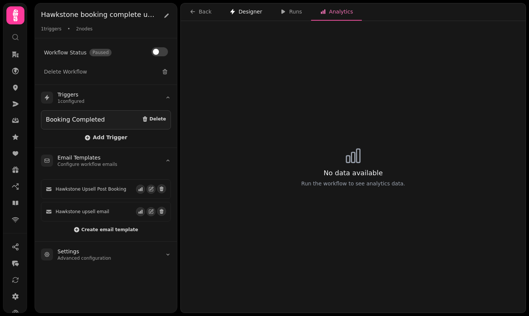
click at [222, 14] on button "Designer" at bounding box center [245, 11] width 51 height 17
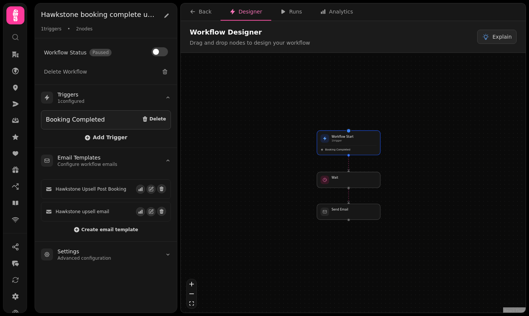
click at [22, 13] on icon at bounding box center [15, 15] width 15 height 15
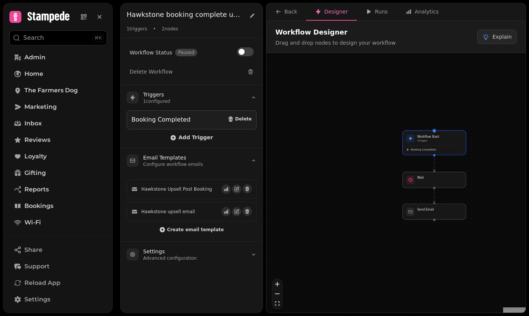
click at [21, 13] on div at bounding box center [15, 17] width 12 height 12
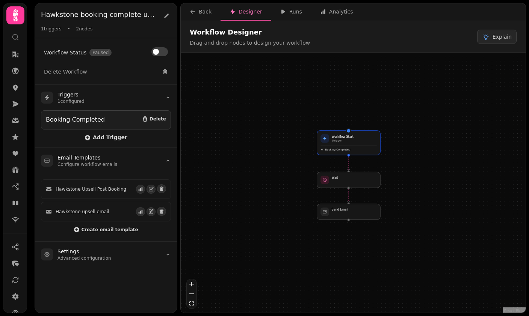
click at [19, 16] on icon at bounding box center [15, 15] width 15 height 15
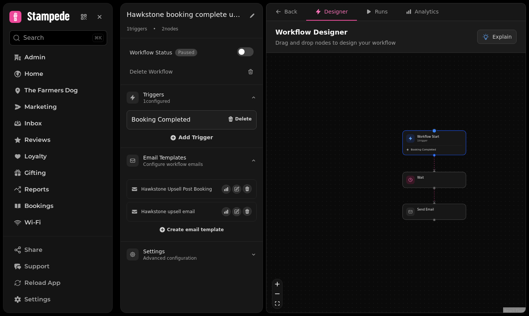
click at [17, 12] on icon at bounding box center [15, 17] width 11 height 11
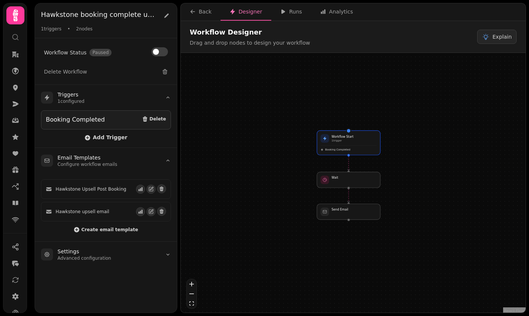
click at [14, 16] on icon at bounding box center [15, 15] width 5 height 12
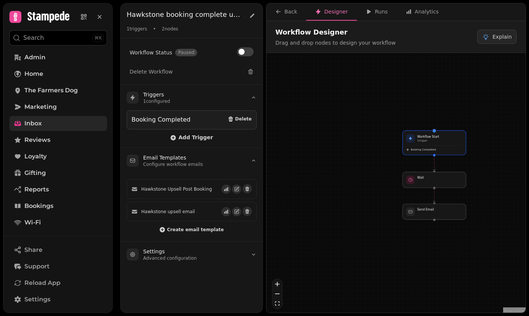
click at [37, 124] on span "Inbox" at bounding box center [32, 123] width 17 height 9
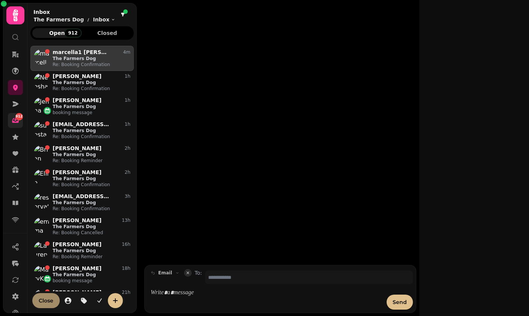
scroll to position [0, 0]
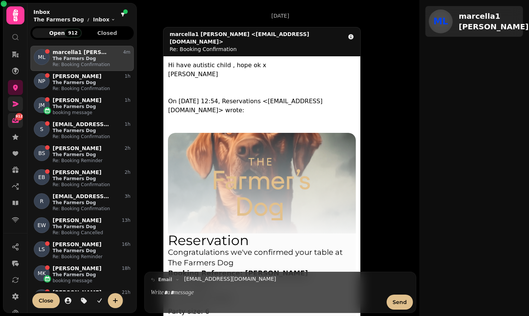
click at [17, 102] on icon at bounding box center [16, 104] width 8 height 8
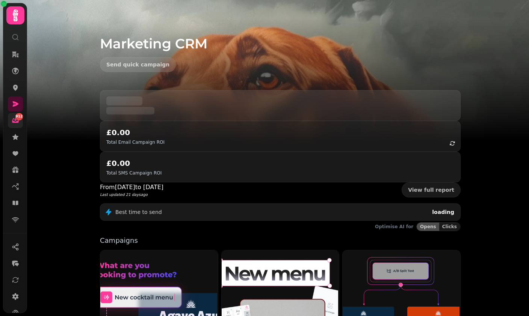
click at [18, 120] on div "912" at bounding box center [19, 117] width 8 height 8
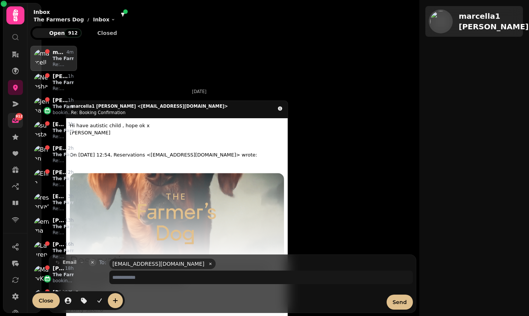
scroll to position [264, 103]
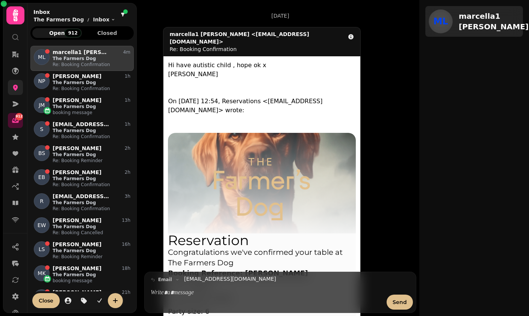
click at [18, 86] on icon at bounding box center [16, 88] width 8 height 8
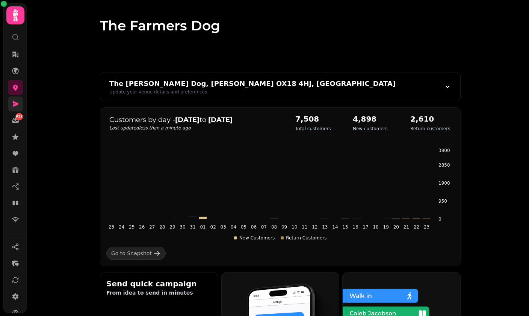
click at [19, 102] on icon at bounding box center [16, 104] width 8 height 8
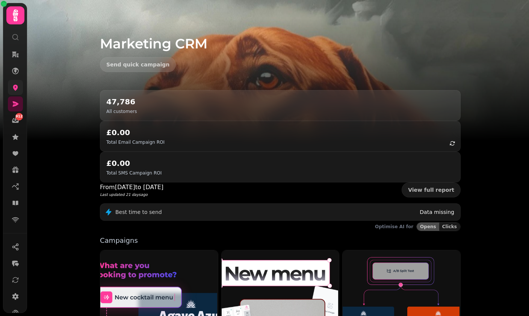
click at [15, 84] on icon at bounding box center [16, 88] width 8 height 8
